Goal: Task Accomplishment & Management: Use online tool/utility

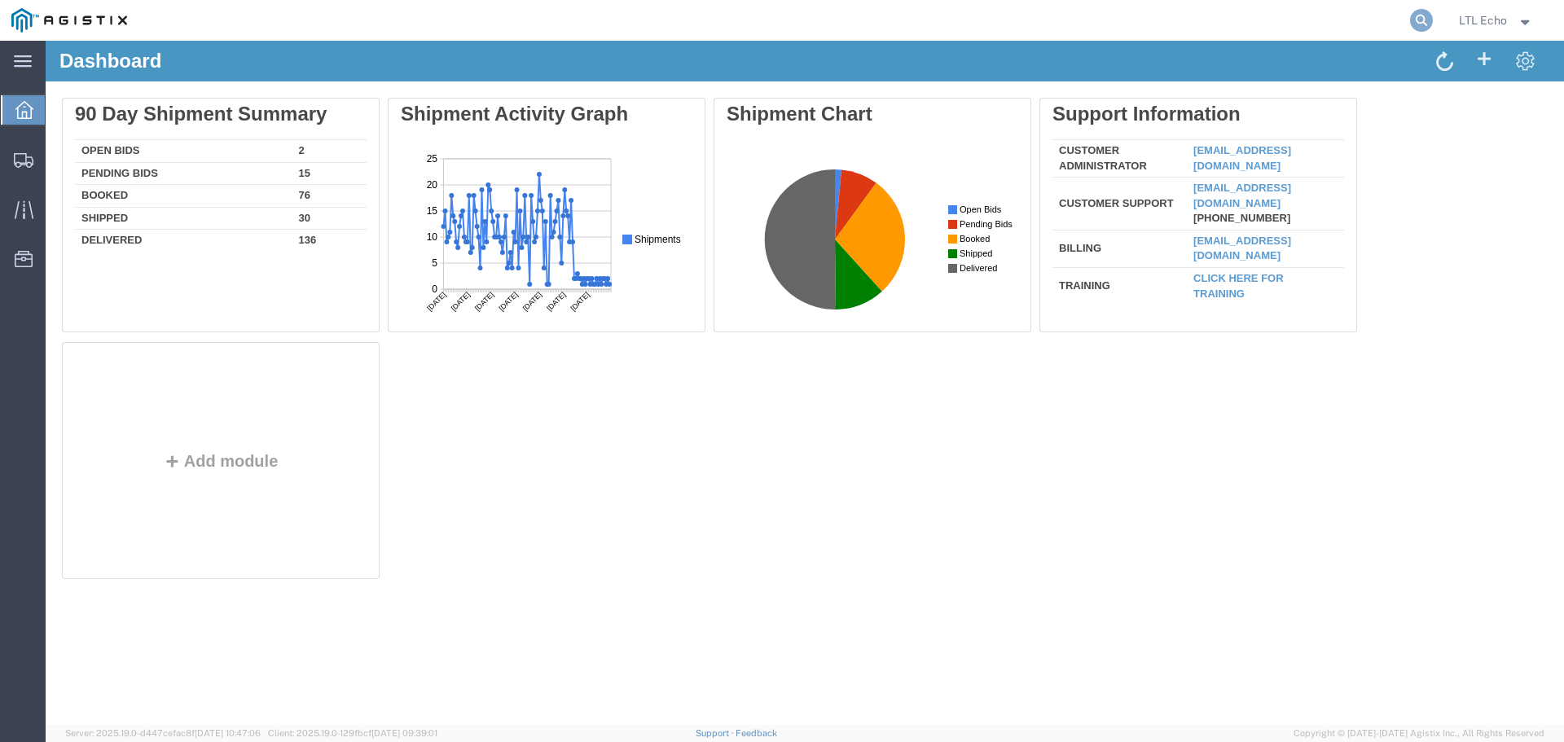
click at [1419, 15] on icon at bounding box center [1421, 20] width 23 height 23
click at [942, 30] on input "search" at bounding box center [1162, 20] width 495 height 39
paste input "56796820"
type input "56796820"
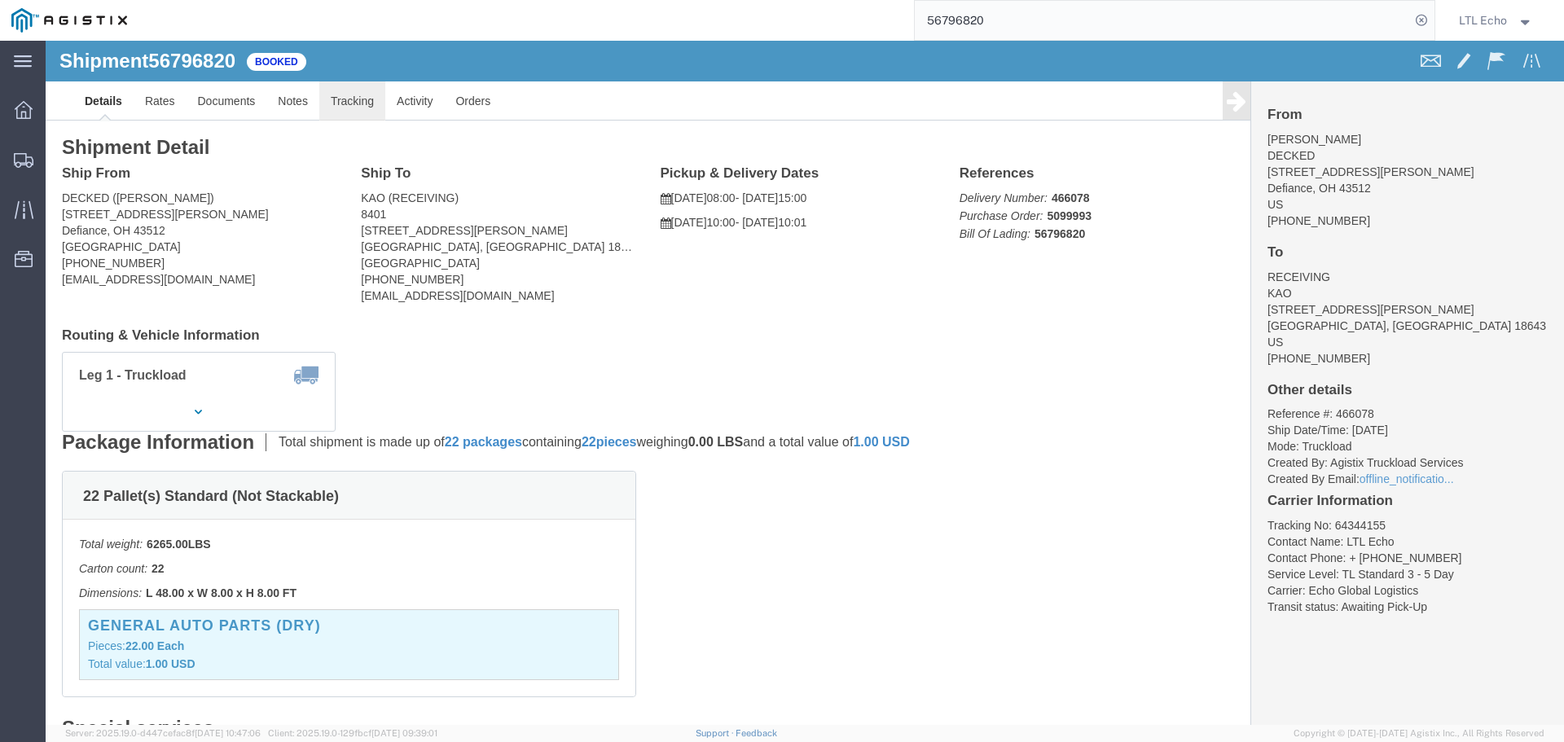
click link "Tracking"
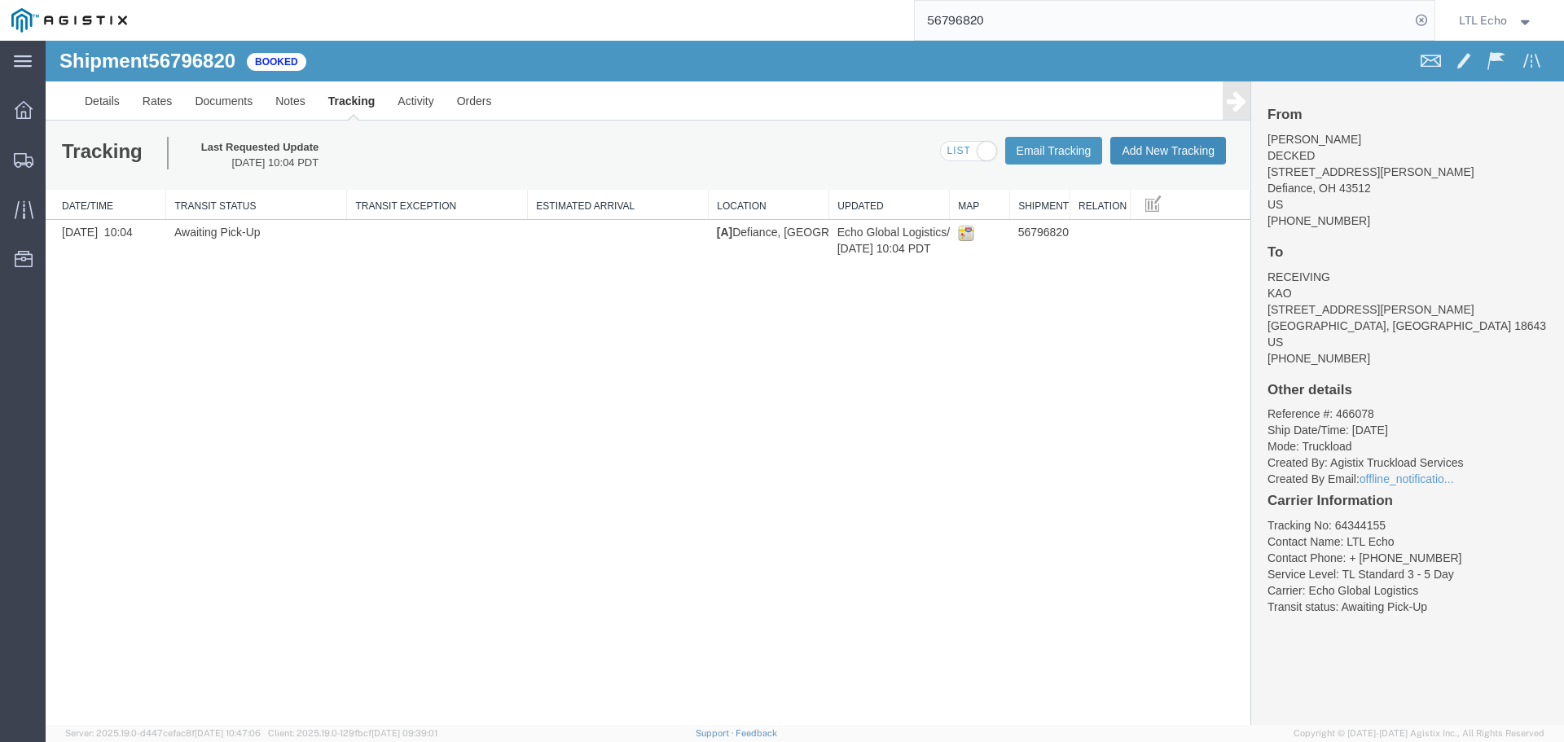
click at [1134, 154] on button "Add New Tracking" at bounding box center [1168, 151] width 116 height 28
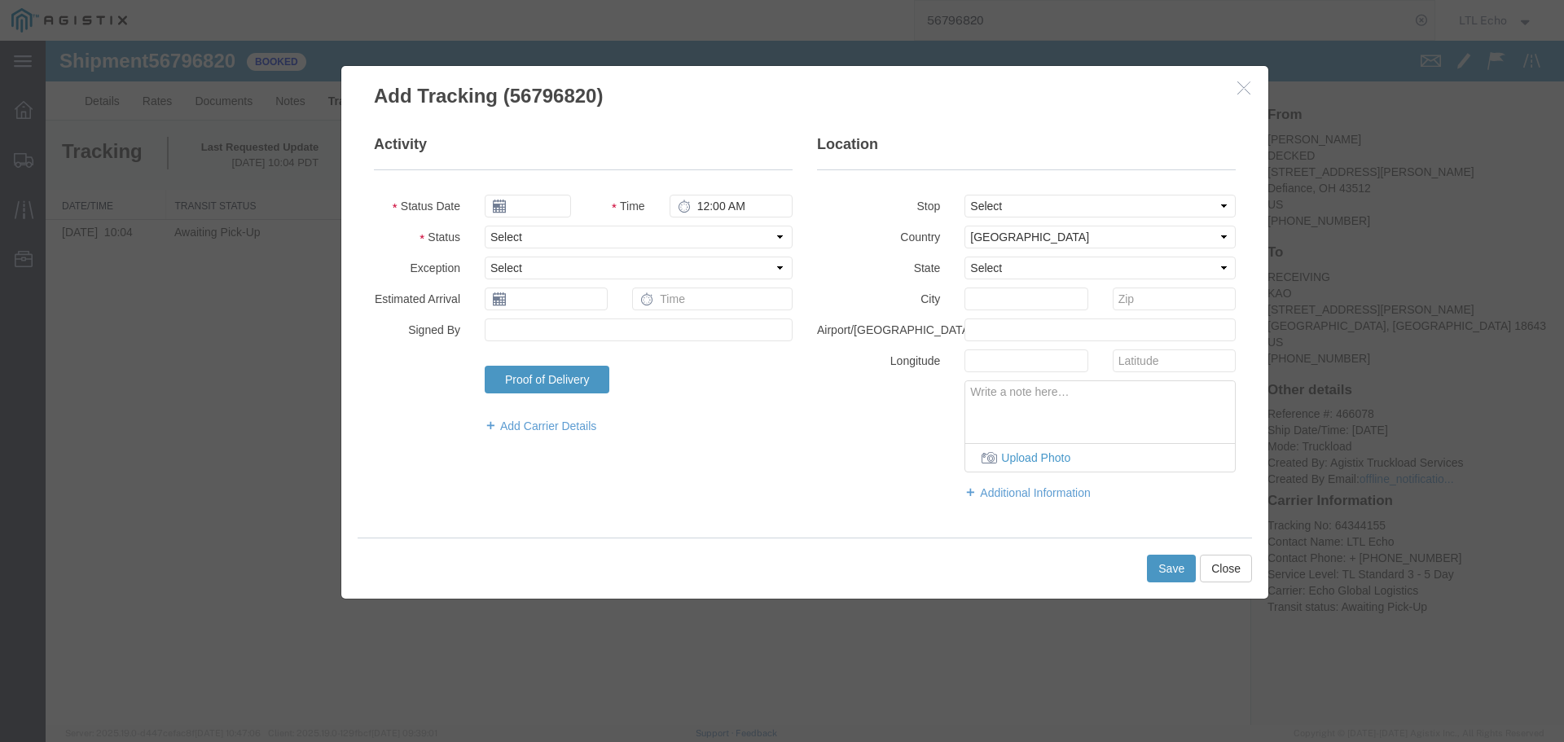
type input "[DATE]"
type input "1:00 PM"
click at [551, 237] on select "Select Arrival Notice Available Arrival Notice Imported Arrive at Delivery Loca…" at bounding box center [639, 237] width 308 height 23
select select "PICKEDUP"
click at [551, 236] on select "Select Arrival Notice Available Arrival Notice Imported Arrive at Delivery Loca…" at bounding box center [639, 237] width 308 height 23
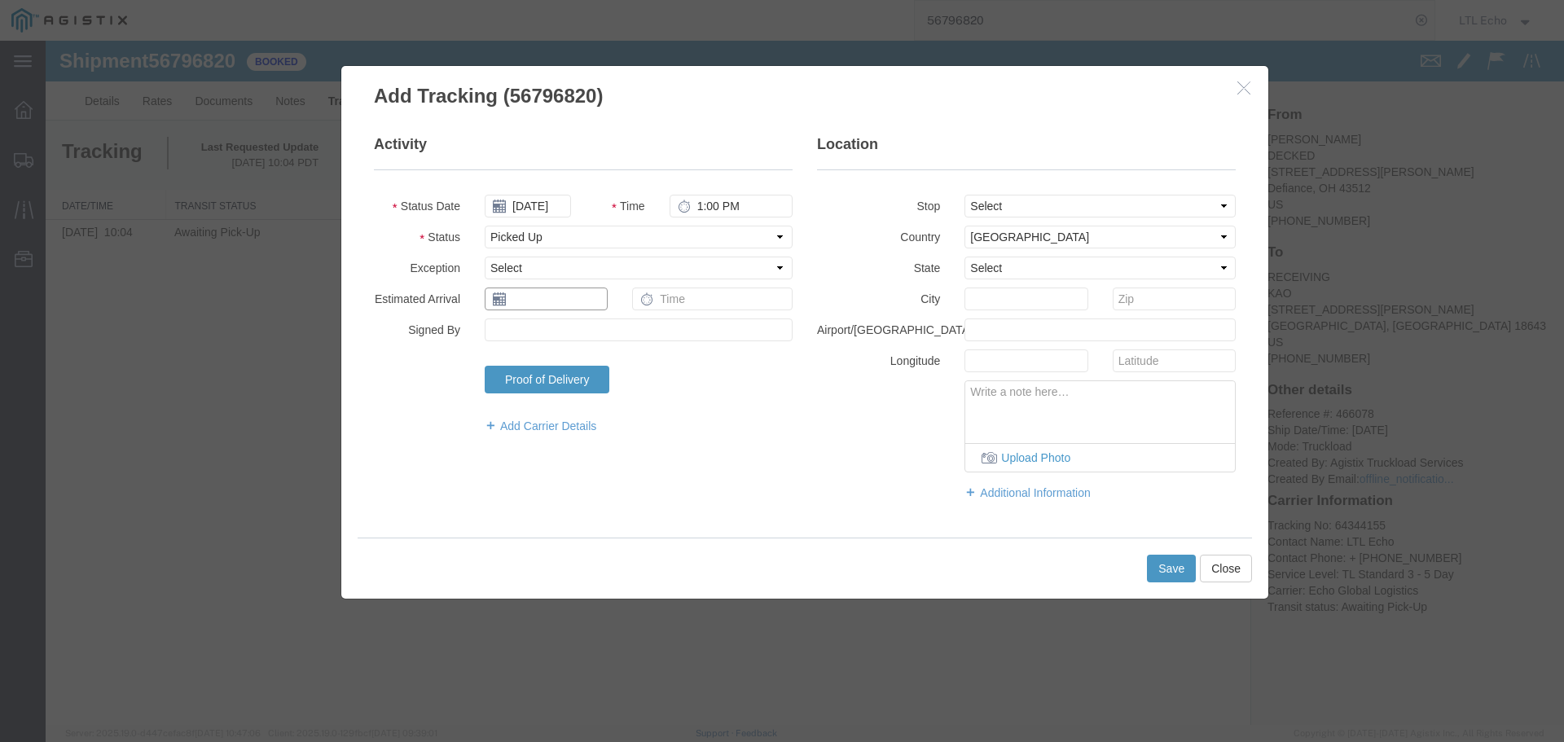
click at [555, 299] on input "text" at bounding box center [546, 298] width 123 height 23
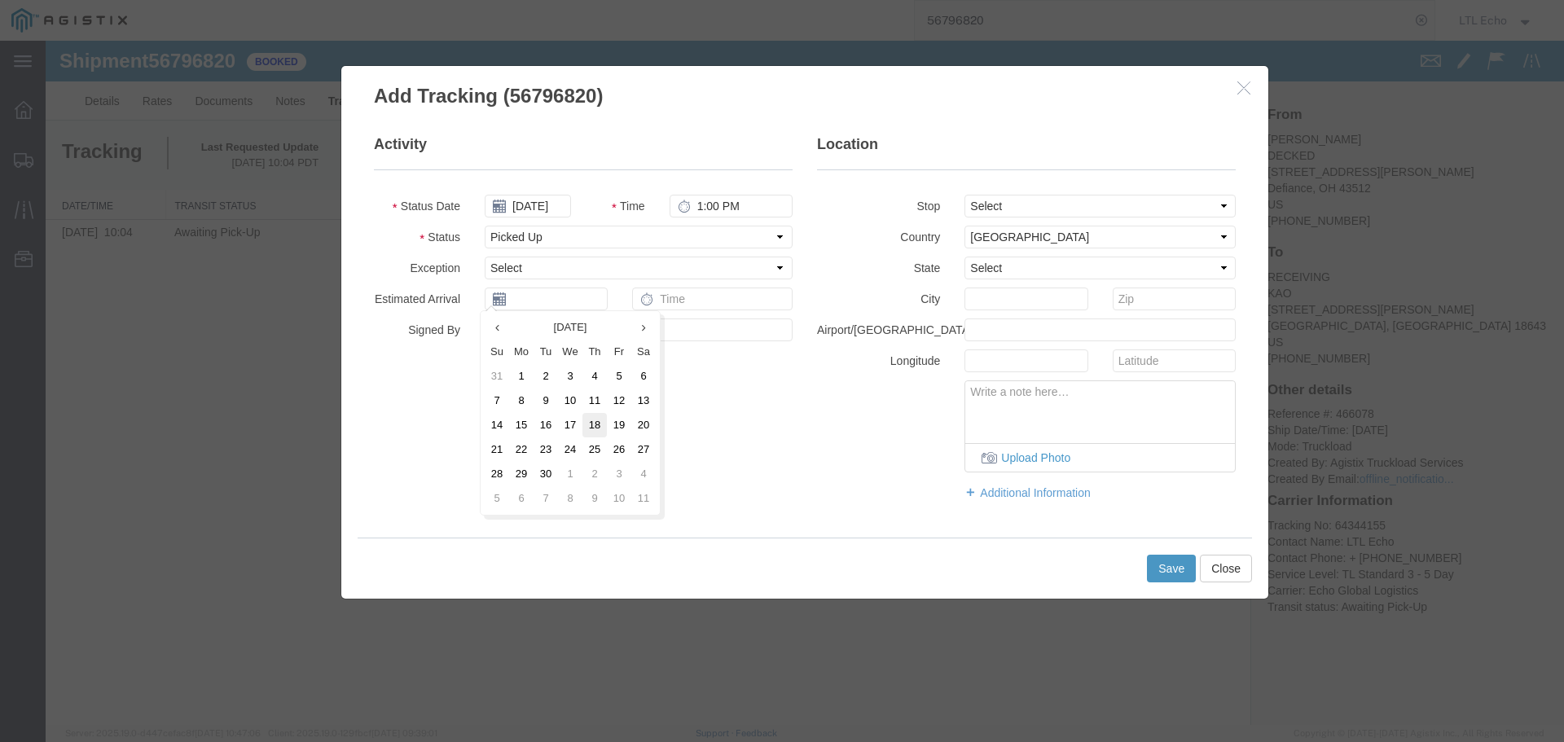
click at [591, 419] on td "18" at bounding box center [594, 425] width 24 height 24
type input "[DATE]"
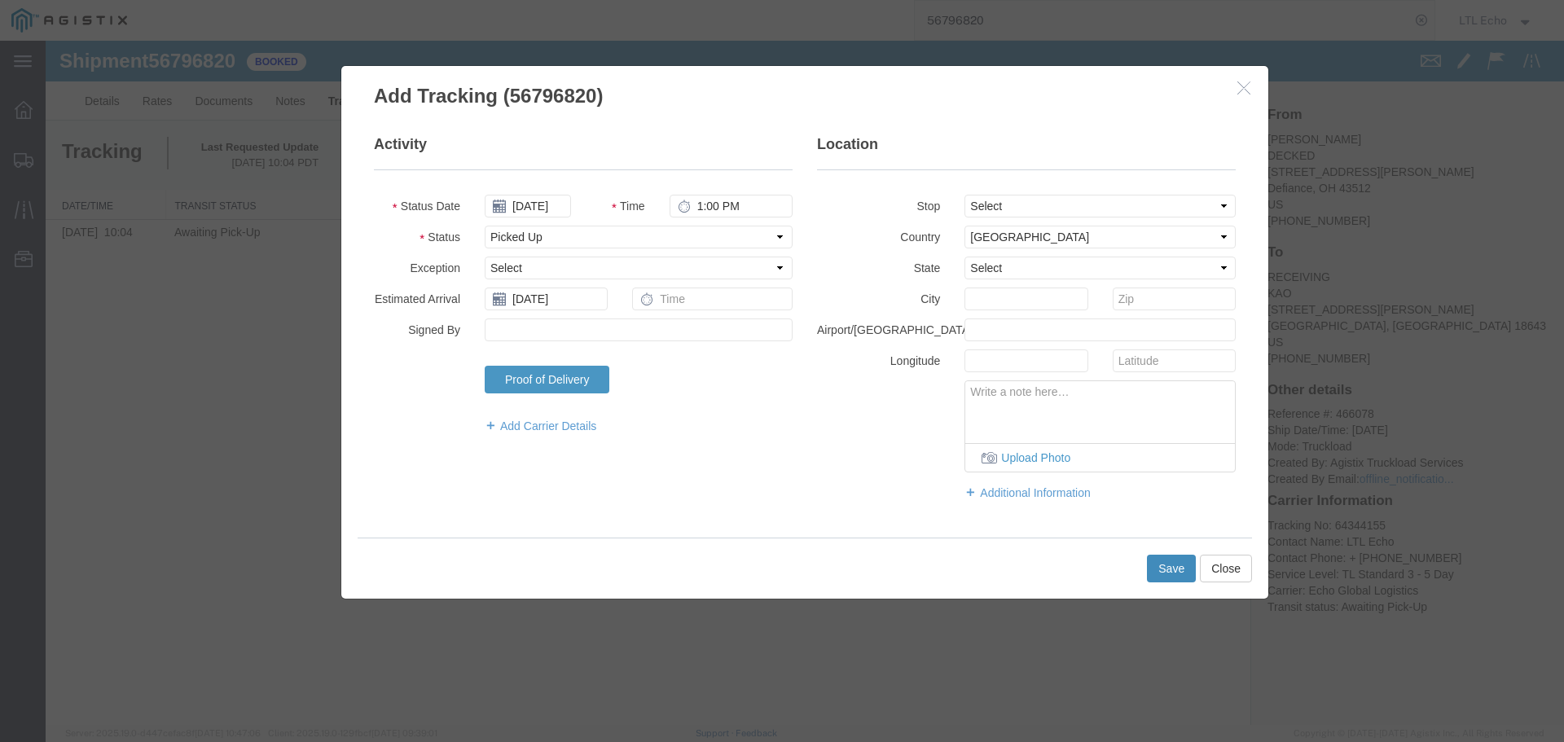
click at [1163, 568] on button "Save" at bounding box center [1171, 569] width 49 height 28
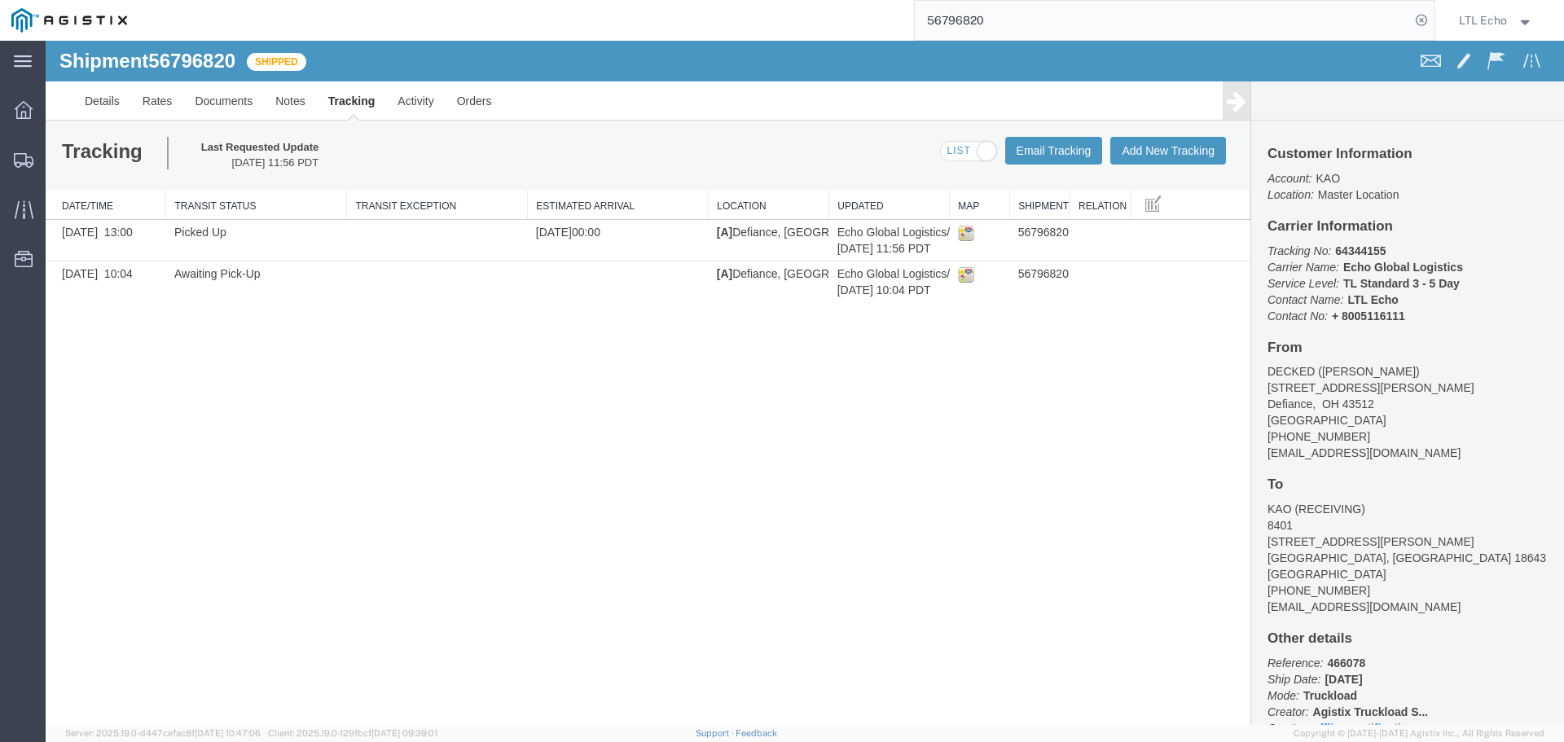
click at [947, 20] on input "56796820" at bounding box center [1162, 20] width 495 height 39
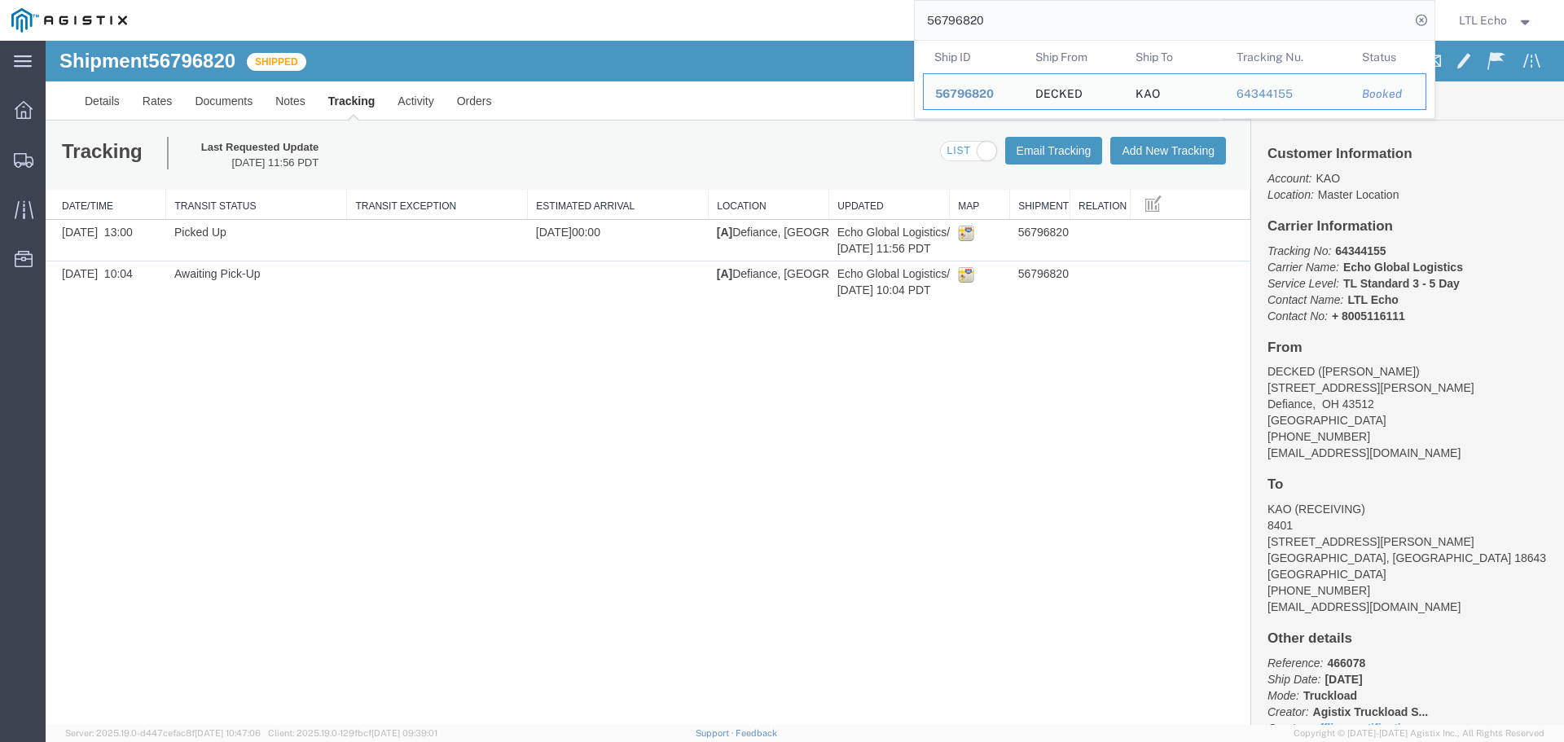
click at [947, 20] on input "56796820" at bounding box center [1162, 20] width 495 height 39
paste input "832469"
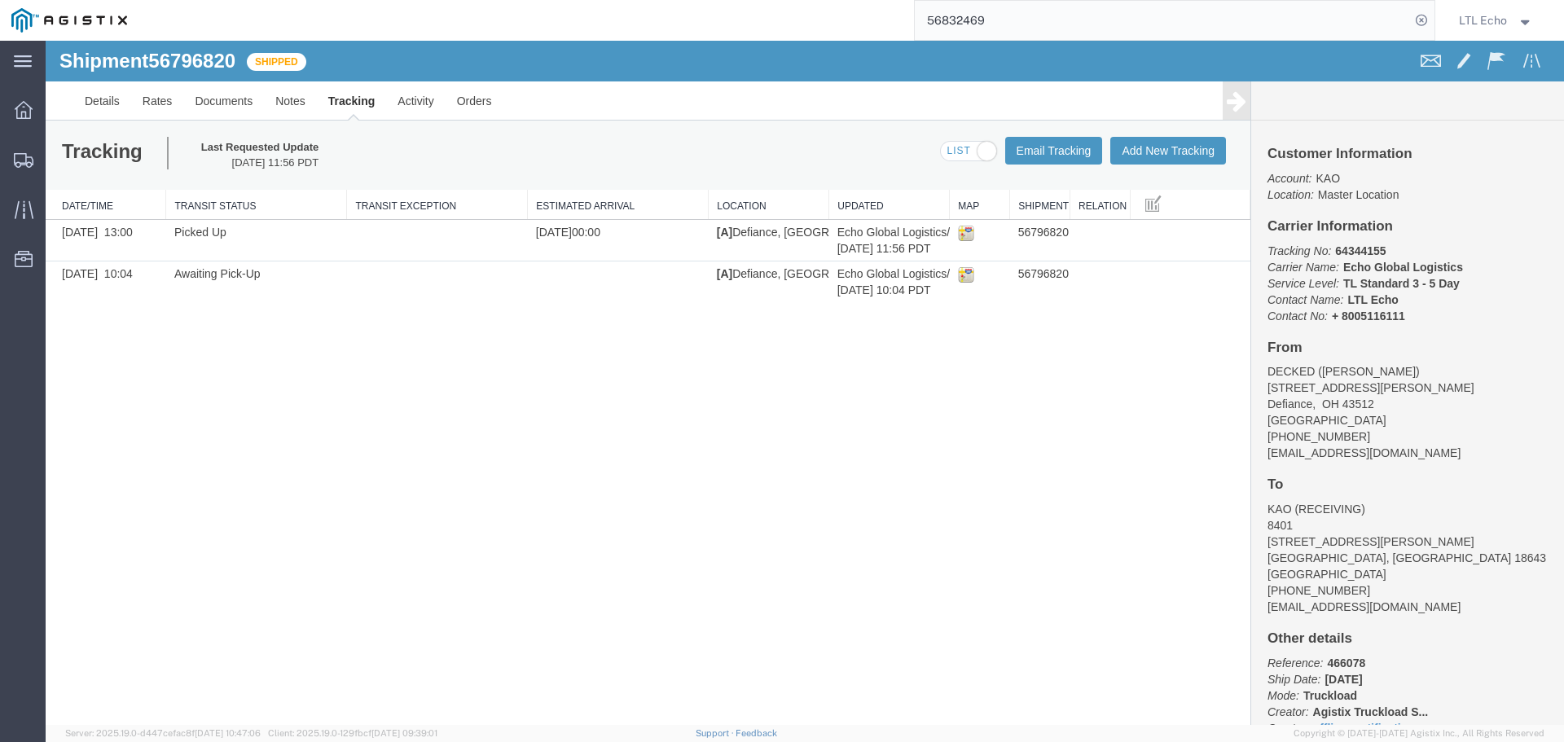
click at [1151, 10] on input "56832469" at bounding box center [1162, 20] width 495 height 39
click at [957, 21] on input "56832469" at bounding box center [1162, 20] width 495 height 39
click at [1080, 2] on input "56832469" at bounding box center [1162, 20] width 495 height 39
click at [947, 20] on input "56832469" at bounding box center [1162, 20] width 495 height 39
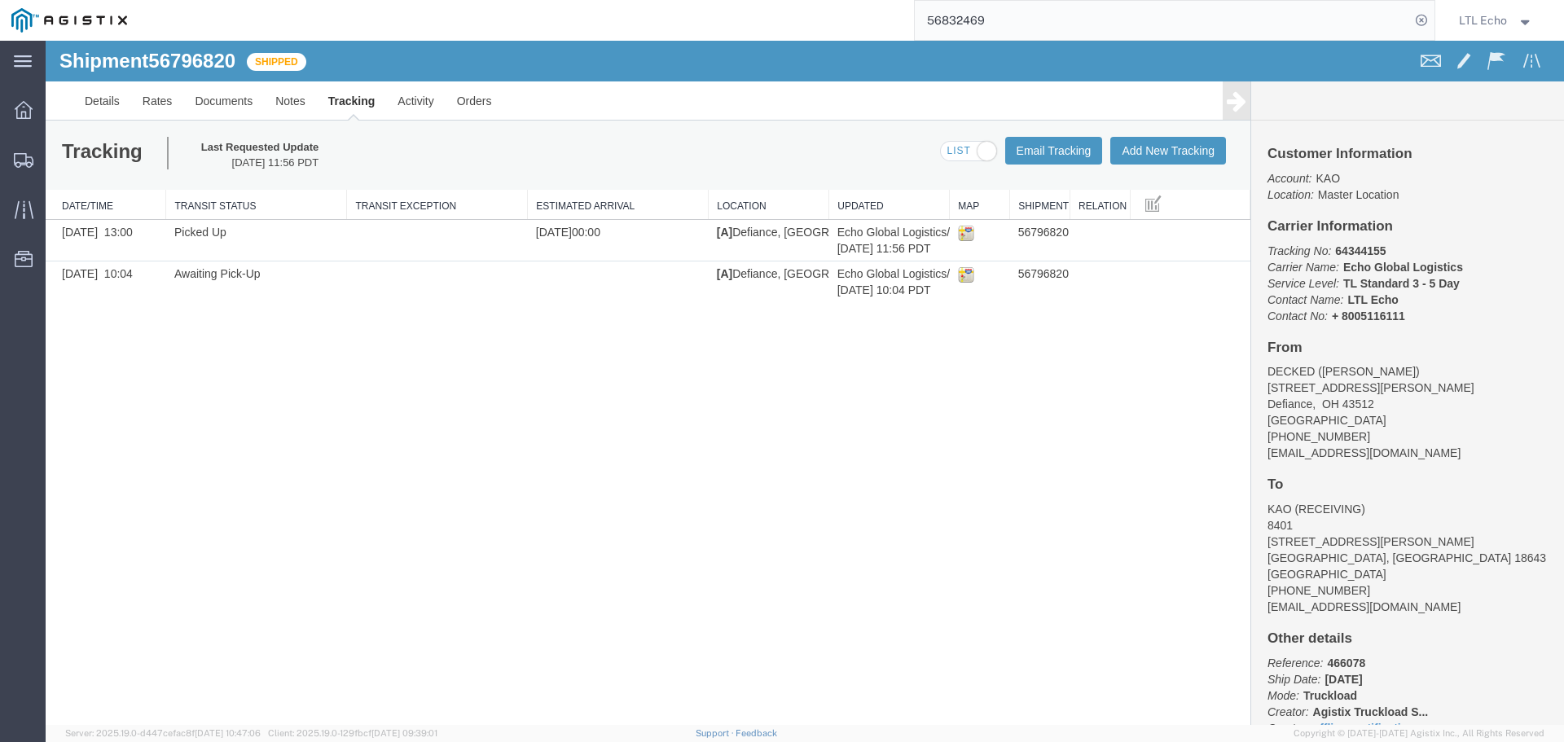
click at [947, 20] on input "56832469" at bounding box center [1162, 20] width 495 height 39
click at [1159, 24] on input "56832469" at bounding box center [1162, 20] width 495 height 39
click at [955, 15] on input "56832469" at bounding box center [1162, 20] width 495 height 39
paste input "235"
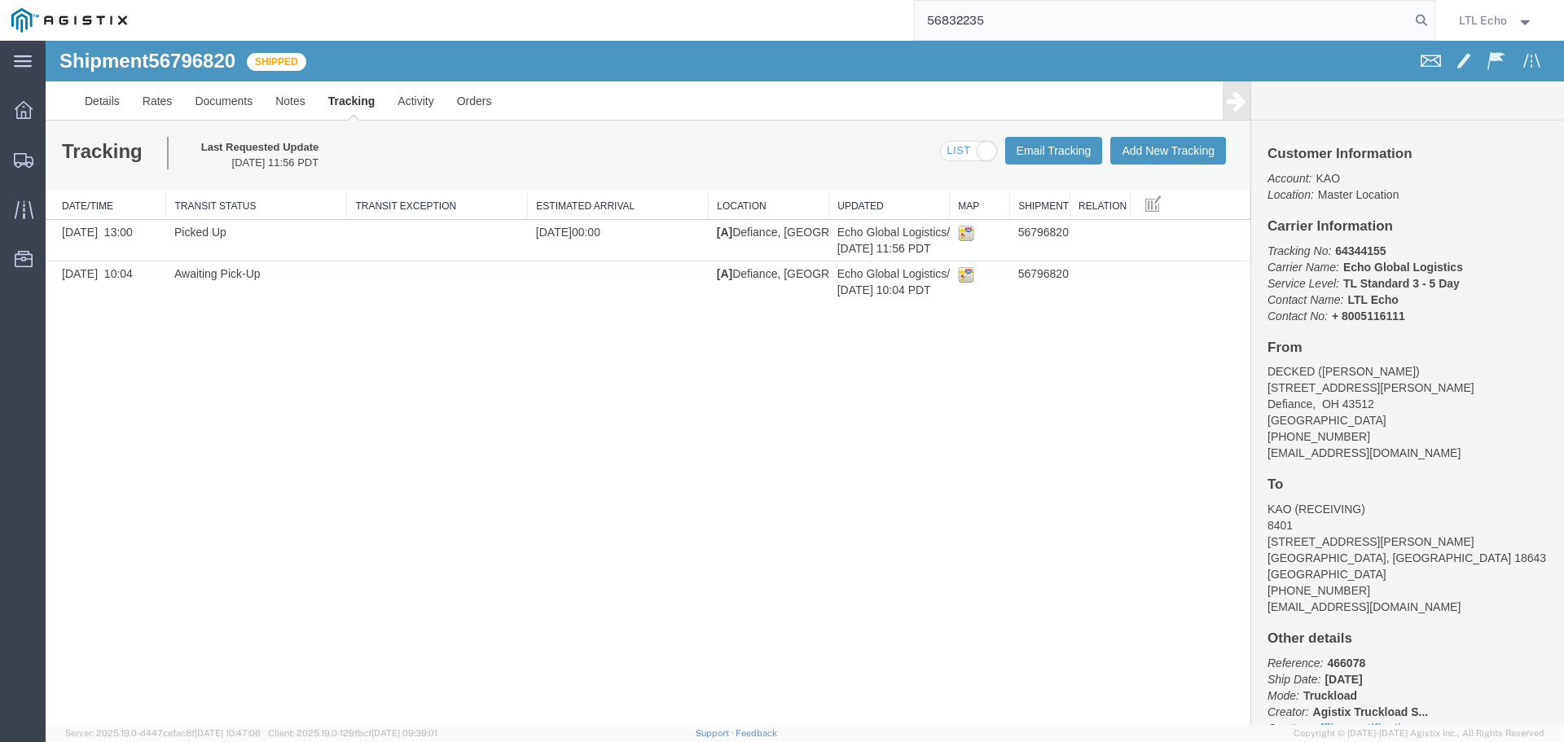
type input "56832235"
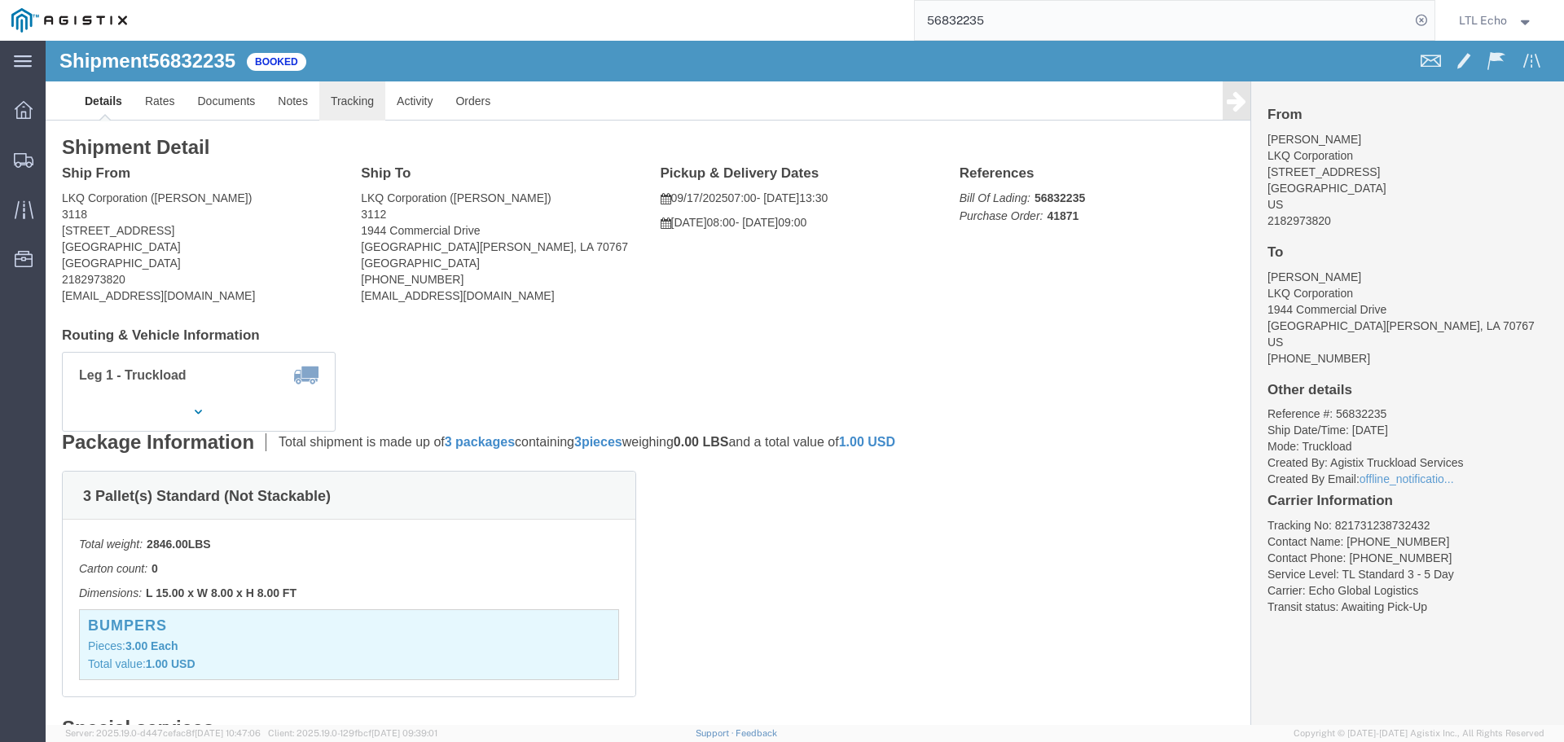
click link "Tracking"
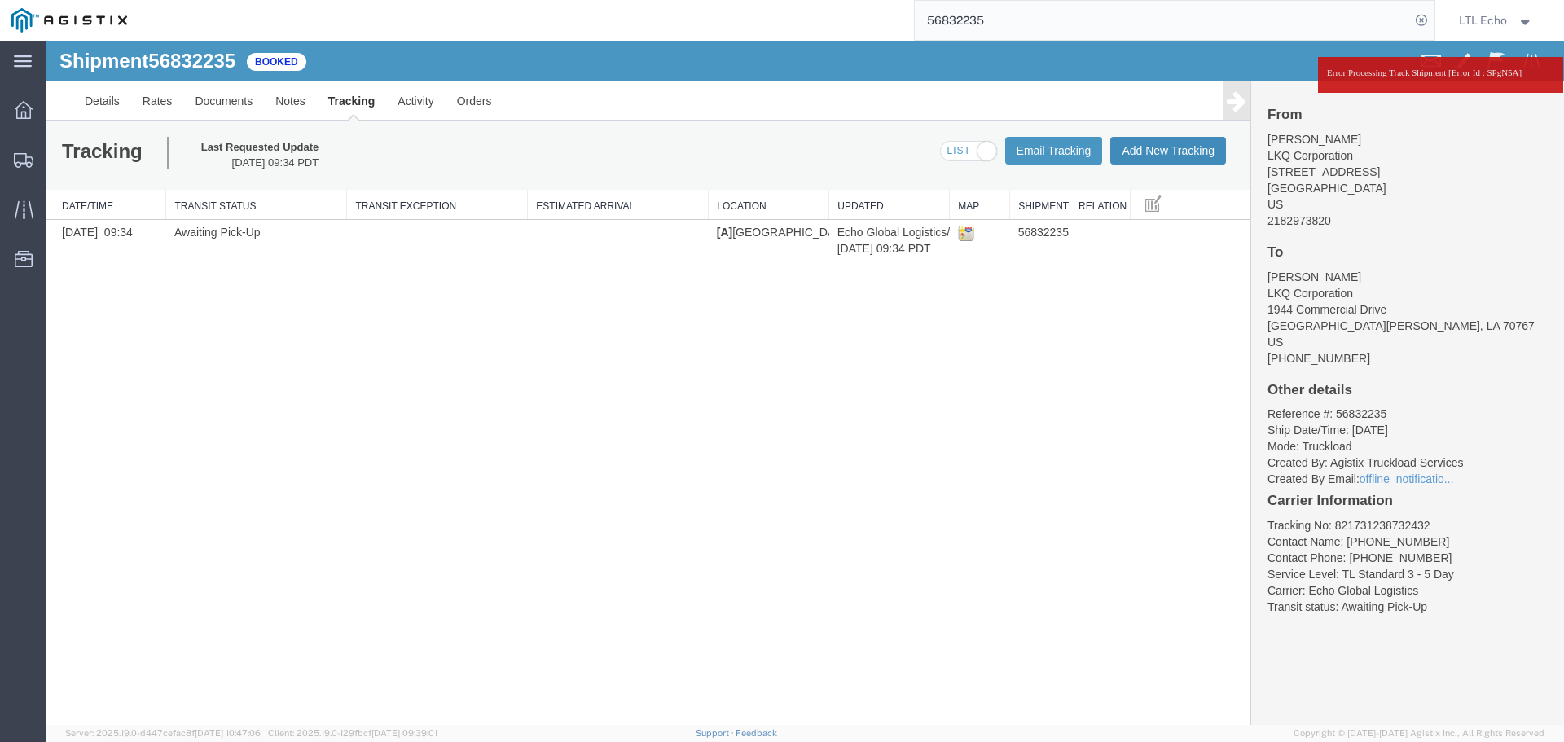
click at [1178, 151] on button "Add New Tracking" at bounding box center [1168, 151] width 116 height 28
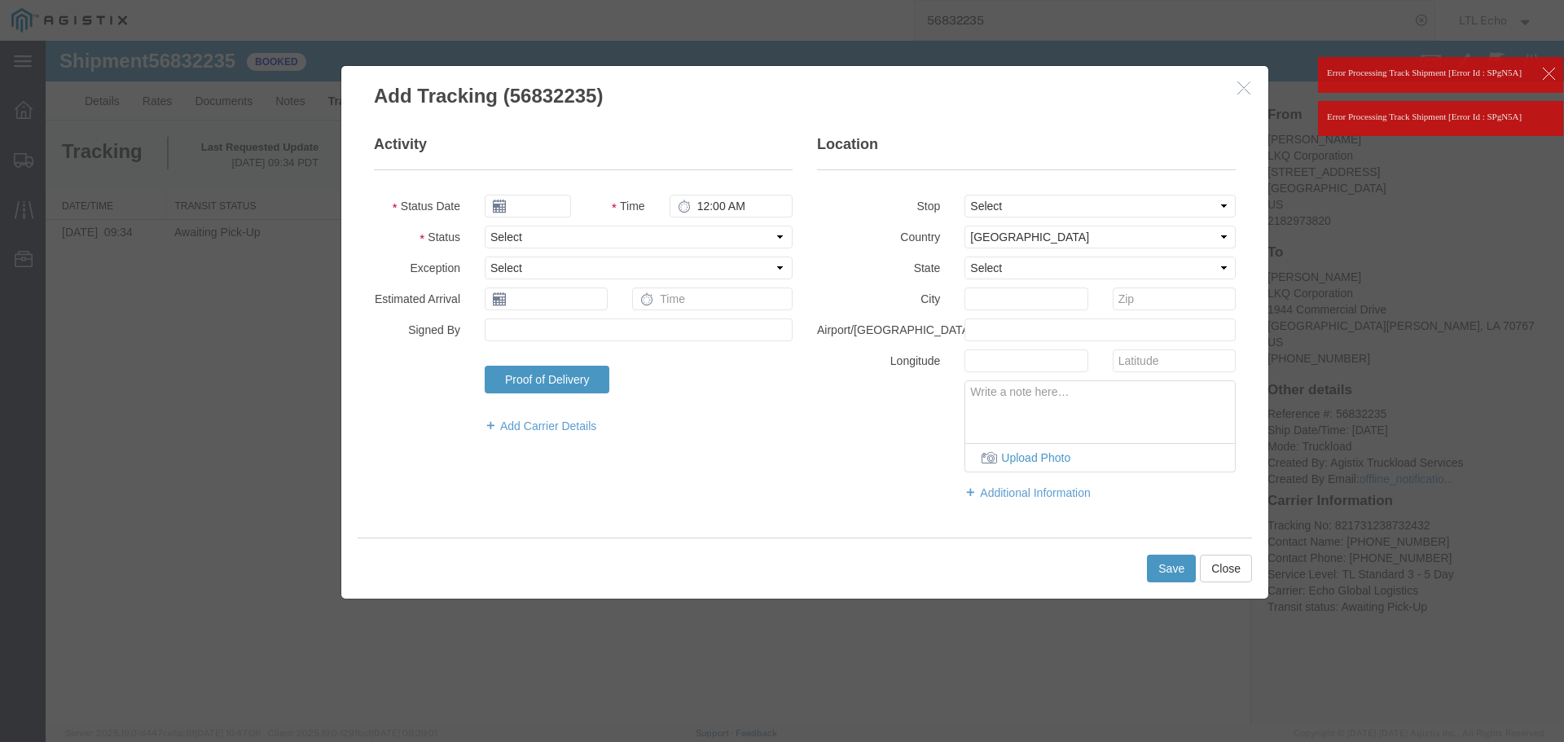
type input "[DATE]"
type input "1:00 PM"
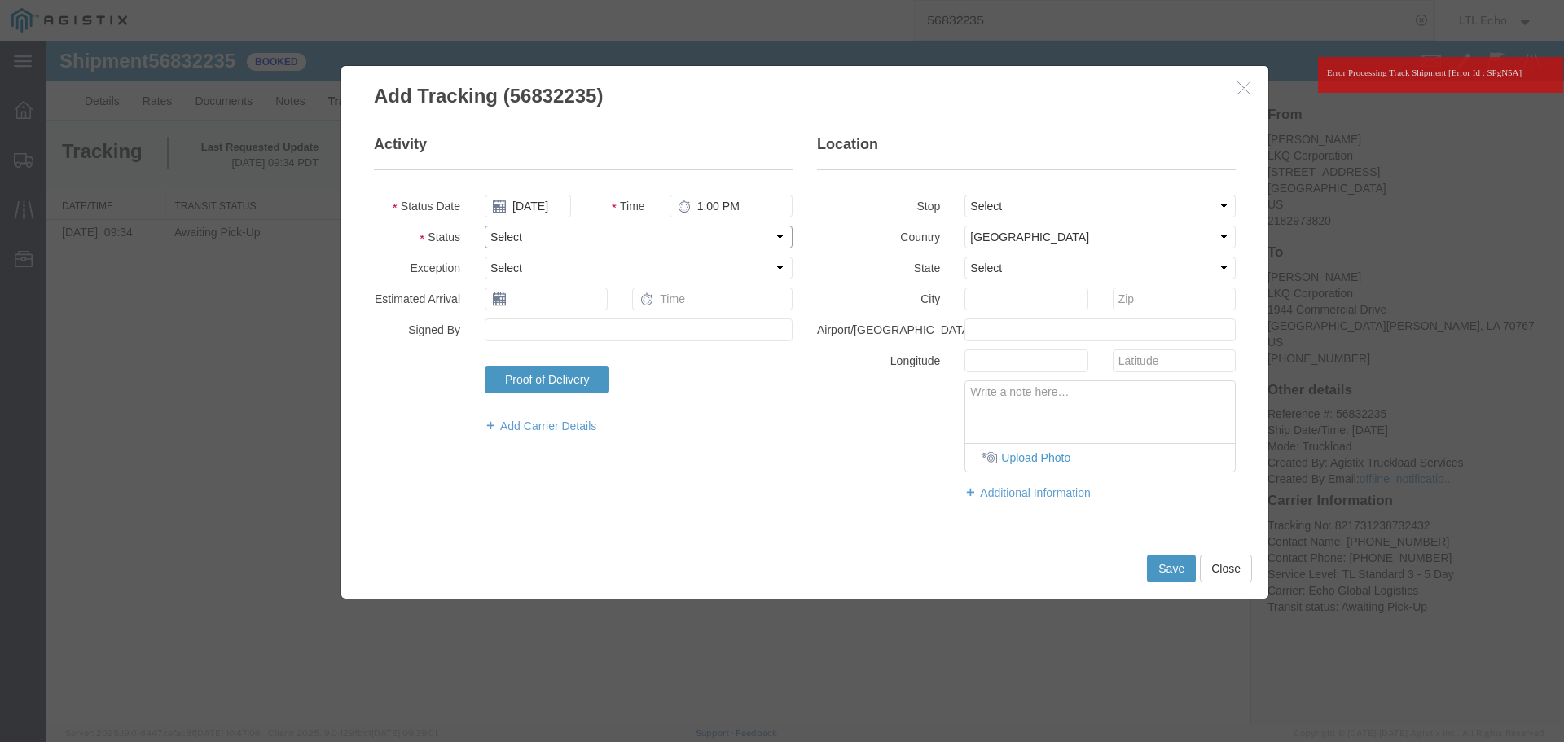
click at [532, 245] on select "Select Arrival Notice Available Arrival Notice Imported Arrive at Delivery Loca…" at bounding box center [639, 237] width 308 height 23
select select "PICKEDUP"
click at [532, 245] on select "Select Arrival Notice Available Arrival Notice Imported Arrive at Delivery Loca…" at bounding box center [639, 237] width 308 height 23
click at [533, 297] on input "text" at bounding box center [546, 298] width 123 height 23
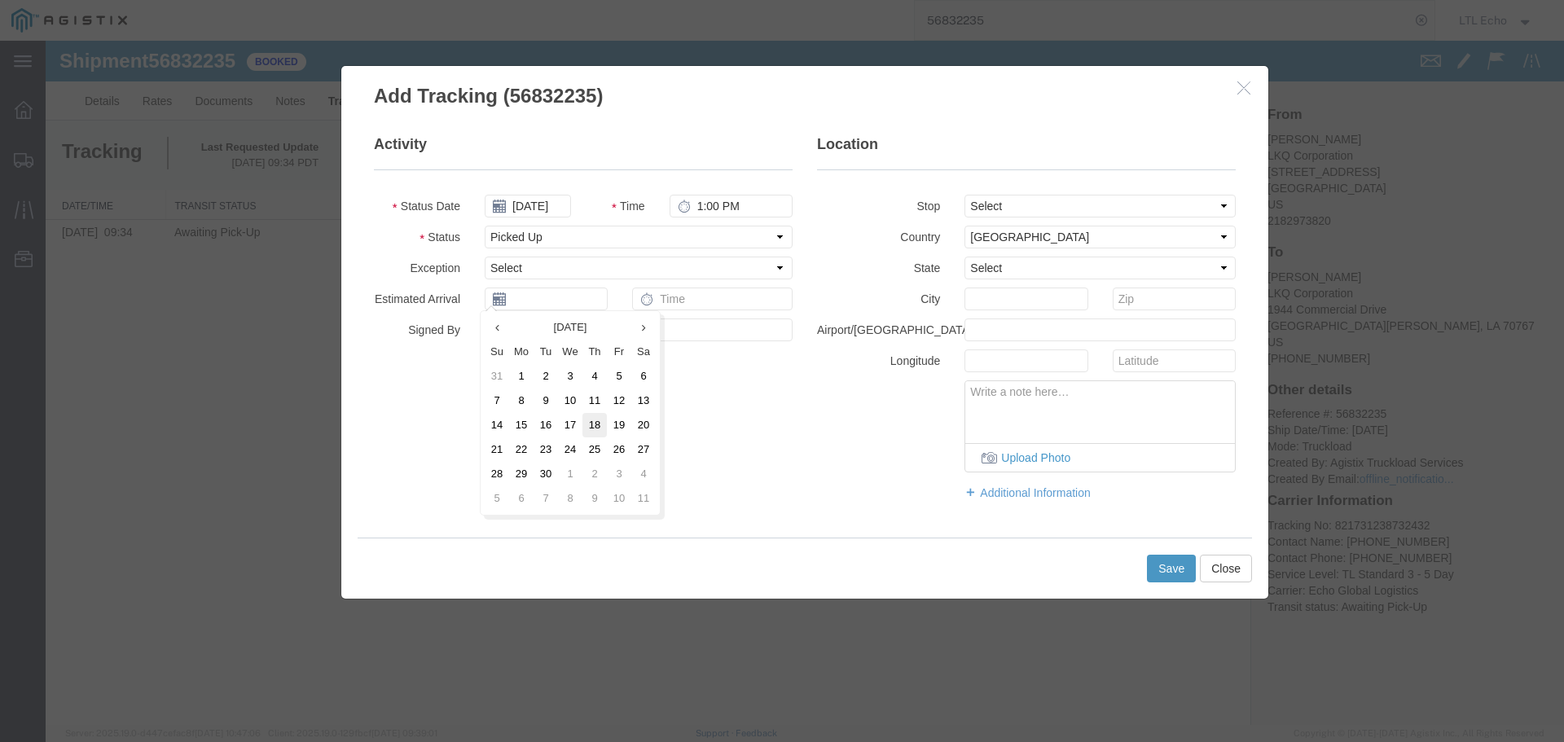
click at [599, 430] on td "18" at bounding box center [594, 425] width 24 height 24
type input "[DATE]"
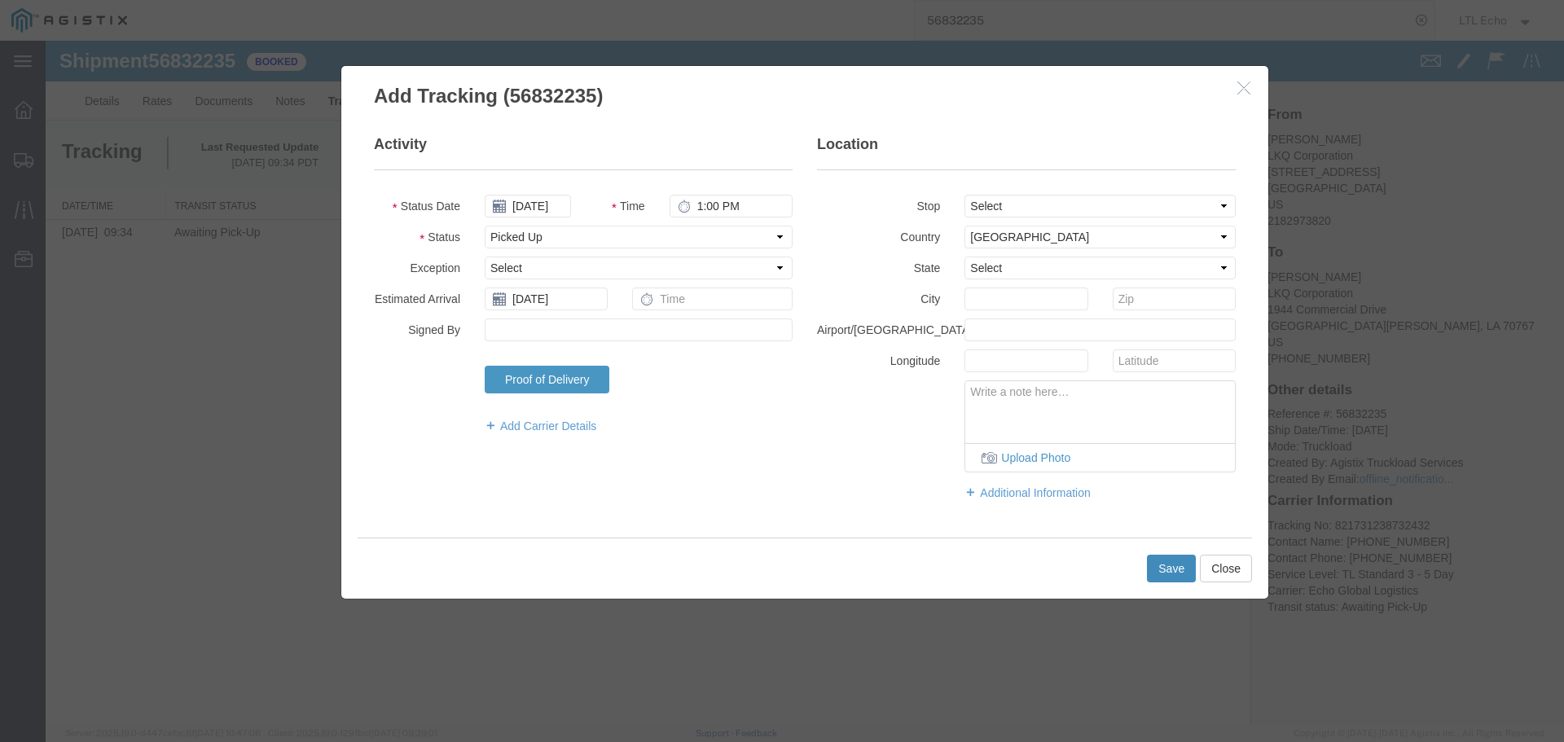
click at [1187, 564] on button "Save" at bounding box center [1171, 569] width 49 height 28
